Goal: Task Accomplishment & Management: Use online tool/utility

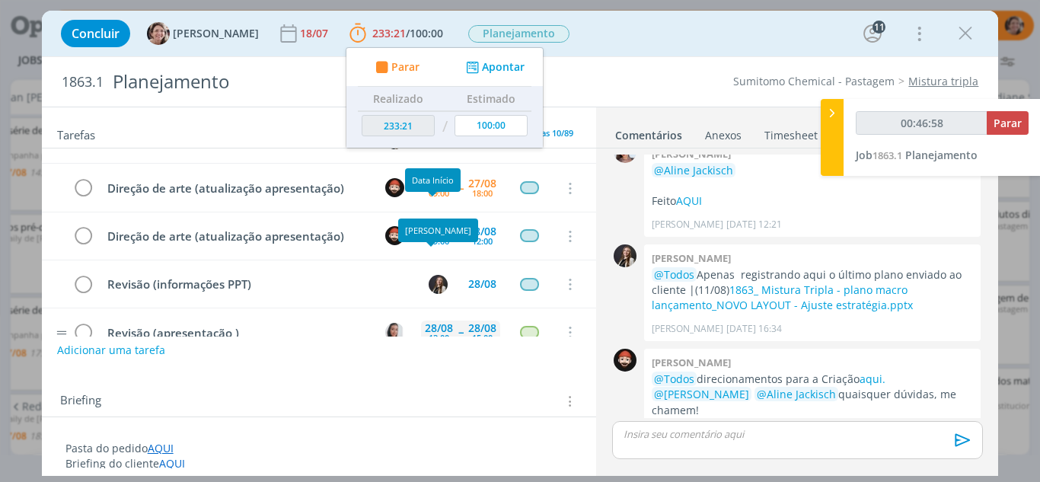
scroll to position [283, 0]
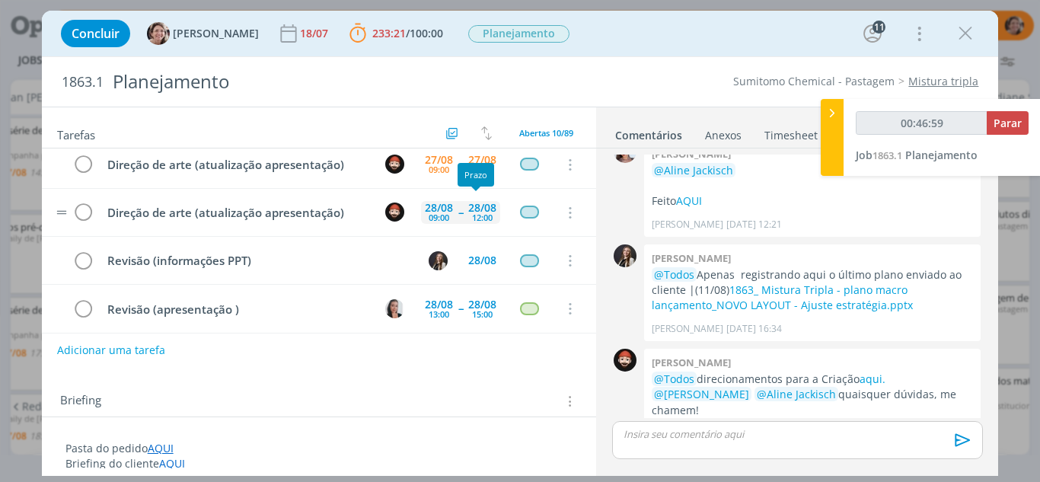
click at [469, 209] on div "28/08" at bounding box center [482, 208] width 28 height 11
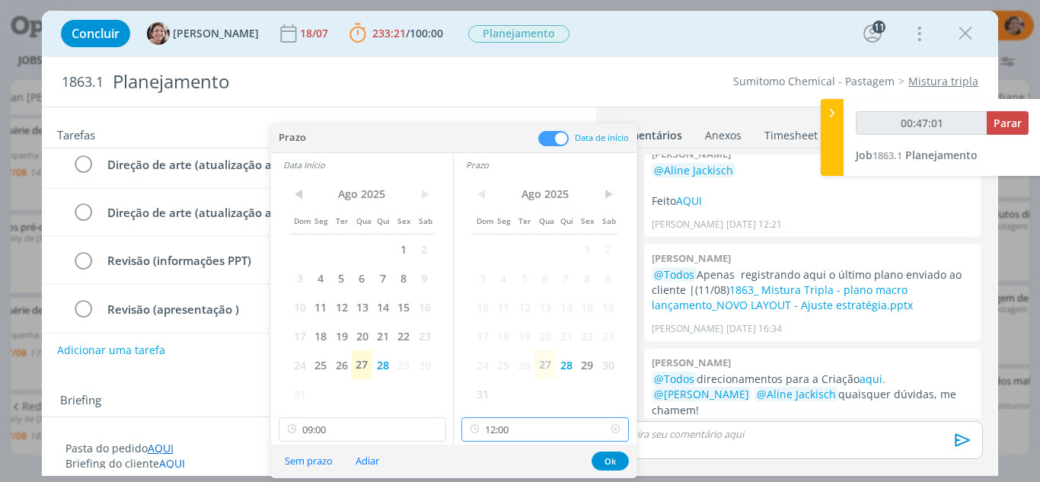
click at [518, 433] on input "12:00" at bounding box center [546, 429] width 168 height 24
type input "00:47:07"
drag, startPoint x: 498, startPoint y: 361, endPoint x: 580, endPoint y: 455, distance: 124.7
click at [499, 361] on div "18:00" at bounding box center [547, 361] width 171 height 27
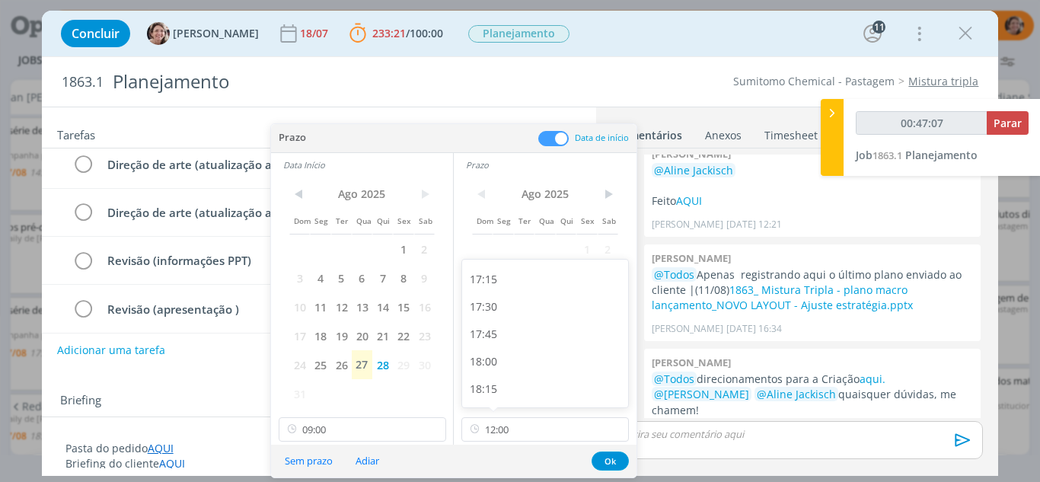
type input "18:00"
click at [611, 457] on button "Ok" at bounding box center [610, 461] width 37 height 19
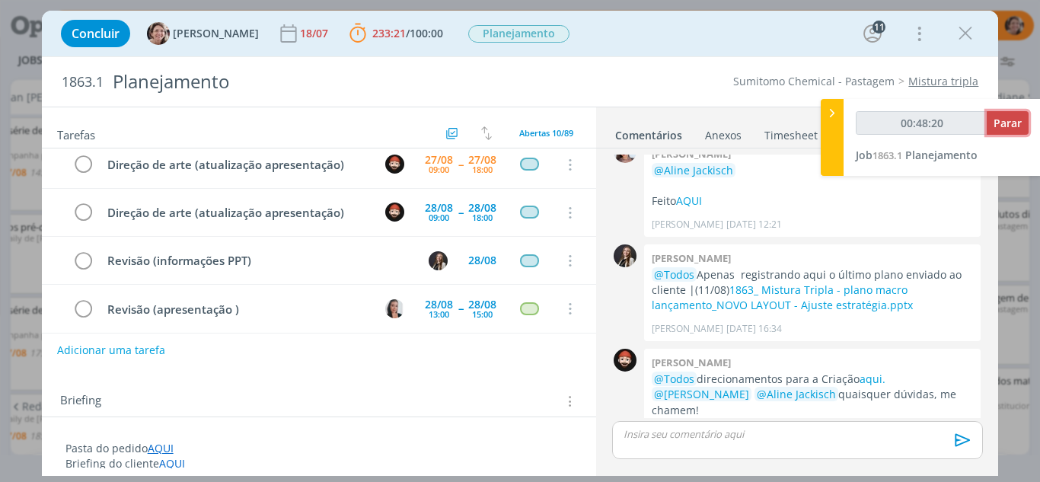
click at [1014, 123] on span "Parar" at bounding box center [1008, 123] width 28 height 14
type input "00:48:24"
click at [829, 110] on icon at bounding box center [832, 113] width 15 height 16
click at [797, 130] on link "Timesheet" at bounding box center [791, 132] width 55 height 22
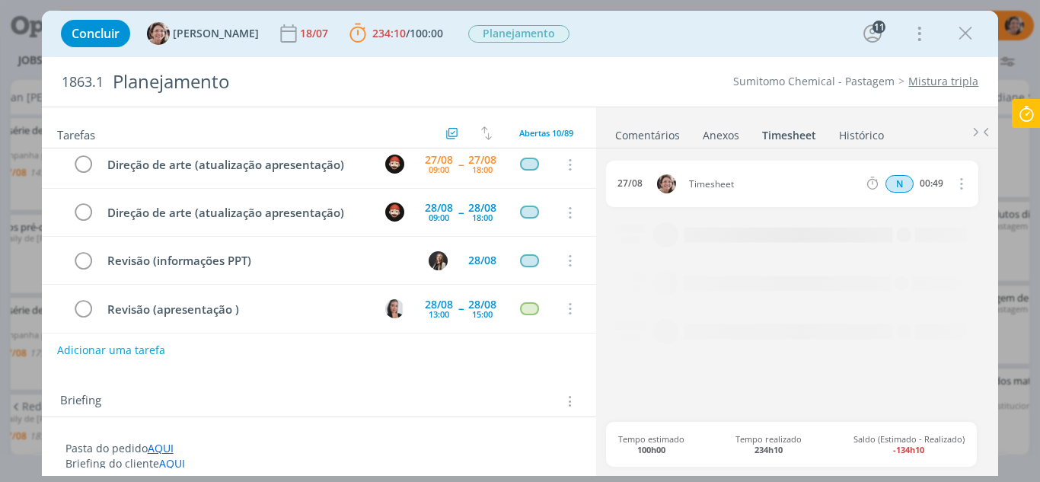
click at [959, 183] on icon "dialog" at bounding box center [961, 183] width 17 height 18
click at [918, 235] on link "Editar" at bounding box center [918, 235] width 120 height 24
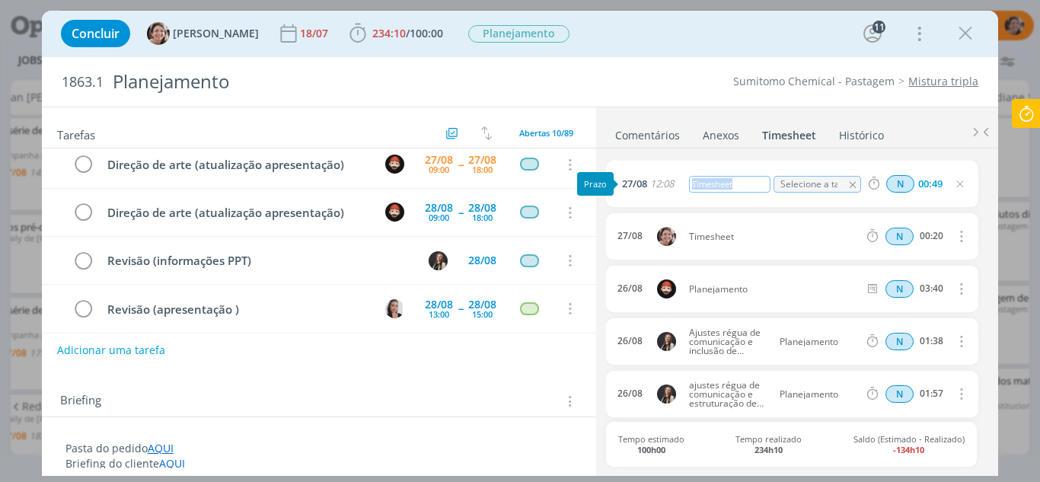
drag, startPoint x: 698, startPoint y: 181, endPoint x: 660, endPoint y: 179, distance: 38.1
click at [660, 179] on div "[DATE] 12:08 Timesheet Selecione a tarefa N 00:49" at bounding box center [792, 184] width 372 height 46
click at [954, 184] on icon "dialog" at bounding box center [960, 184] width 12 height 12
click at [1024, 111] on icon at bounding box center [1026, 114] width 27 height 30
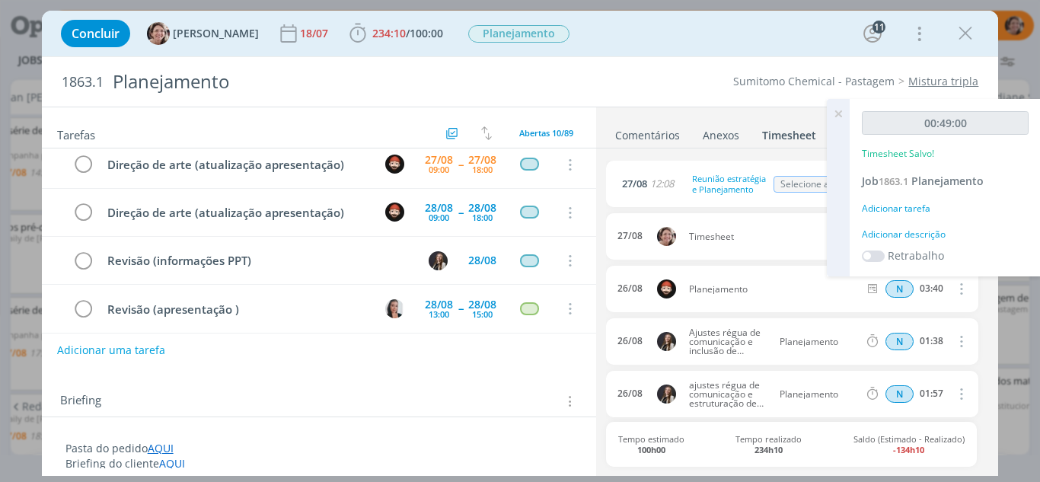
click at [844, 111] on icon at bounding box center [838, 114] width 27 height 30
